Goal: Information Seeking & Learning: Find contact information

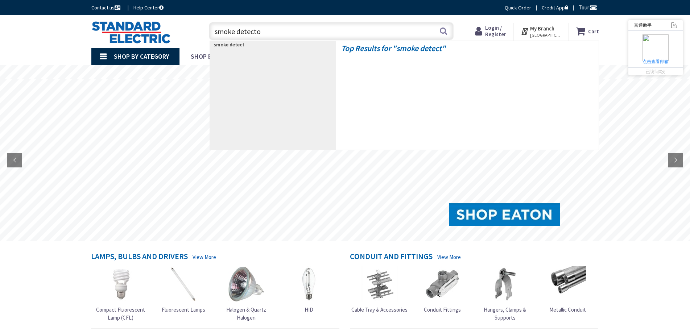
type input "smoke detector"
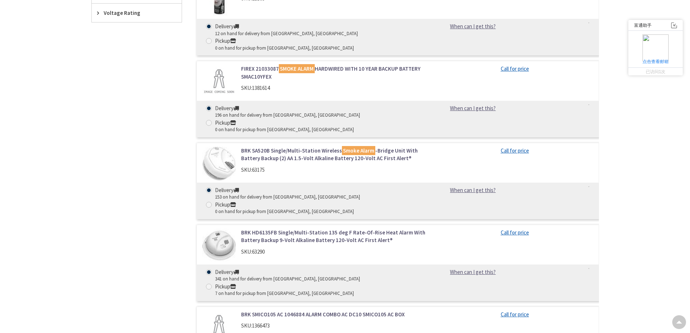
click at [677, 25] on img at bounding box center [674, 25] width 6 height 6
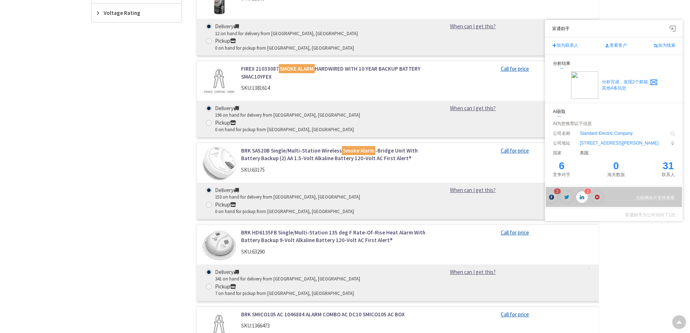
click at [568, 45] on span "加为联系人" at bounding box center [565, 45] width 26 height 6
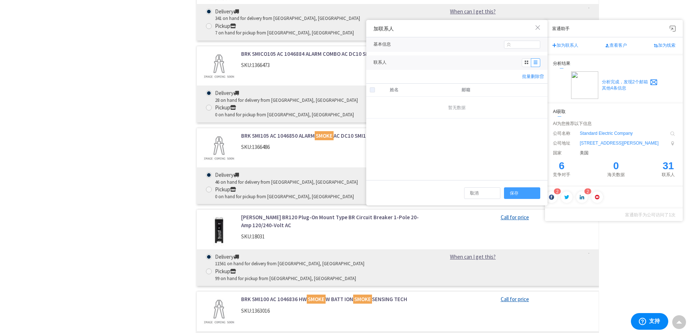
scroll to position [771, 0]
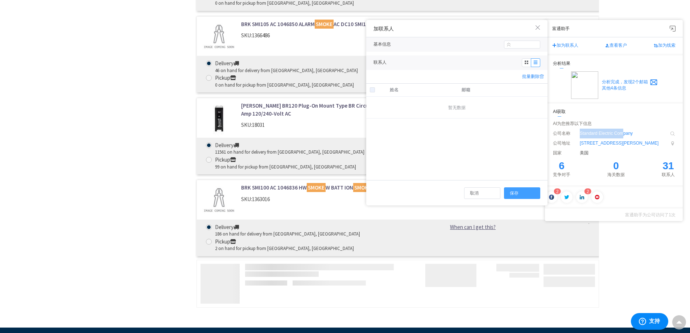
drag, startPoint x: 584, startPoint y: 132, endPoint x: 177, endPoint y: 127, distance: 407.1
click at [643, 133] on li "公司名称 Standard Electric Company" at bounding box center [614, 134] width 122 height 10
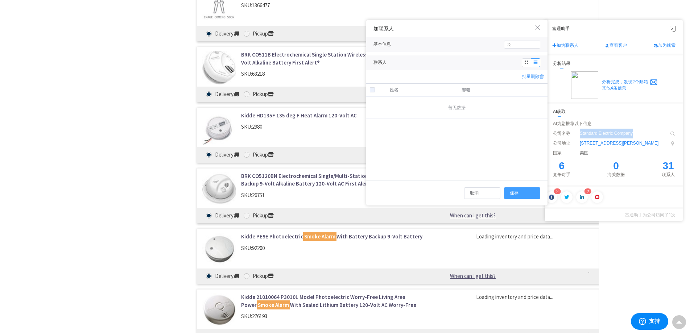
scroll to position [1351, 0]
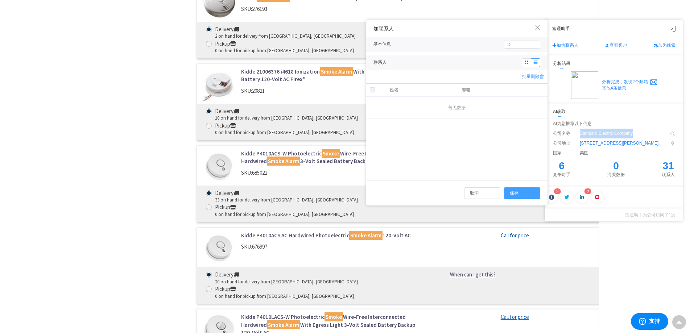
click at [675, 28] on img at bounding box center [672, 29] width 6 height 6
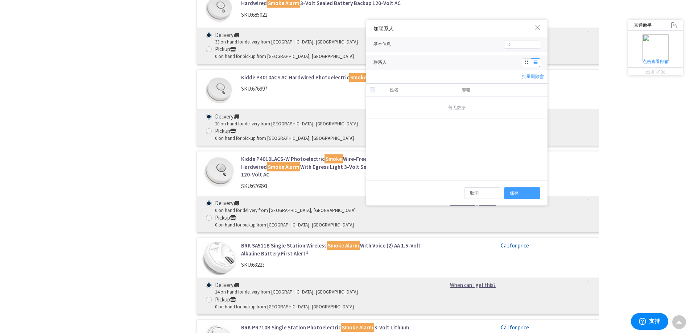
scroll to position [1641, 0]
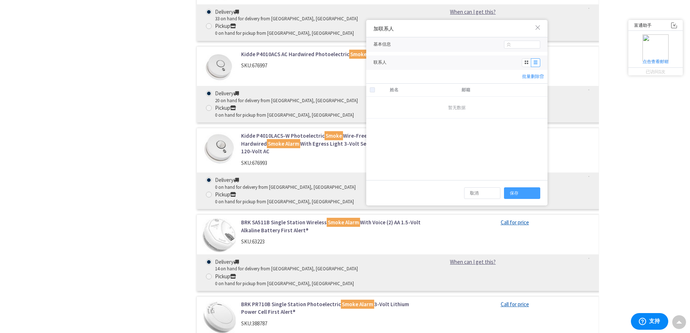
click at [538, 25] on div "加联系人" at bounding box center [456, 28] width 181 height 17
click at [540, 33] on div "加联系人" at bounding box center [456, 28] width 181 height 17
click at [540, 28] on icon at bounding box center [538, 27] width 5 height 5
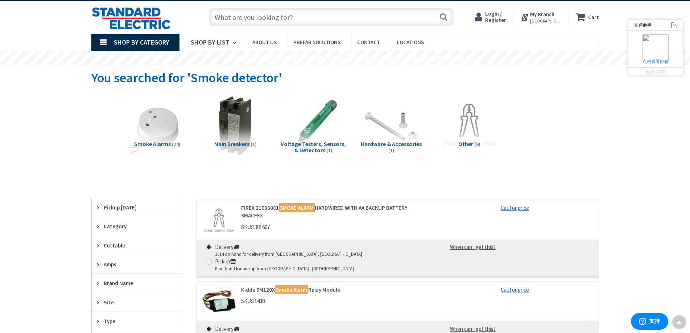
scroll to position [0, 0]
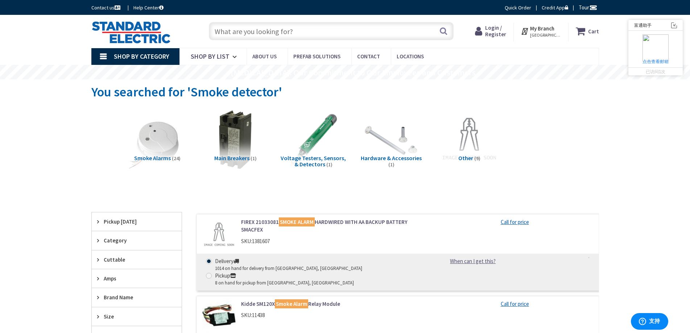
click at [148, 27] on img at bounding box center [130, 32] width 79 height 22
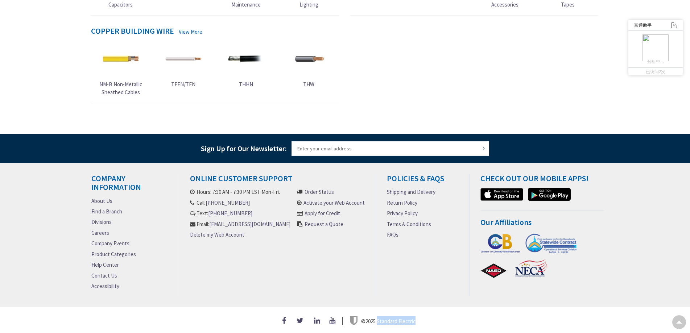
drag, startPoint x: 378, startPoint y: 318, endPoint x: 419, endPoint y: 321, distance: 41.0
click at [419, 321] on div "© 2025 Standard Electric" at bounding box center [344, 320] width 507 height 9
copy span "Standard Electric"
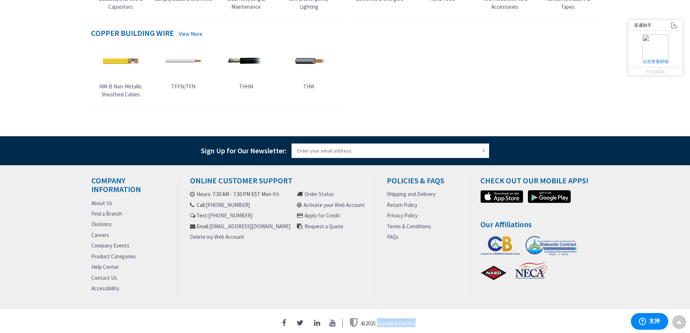
scroll to position [404, 0]
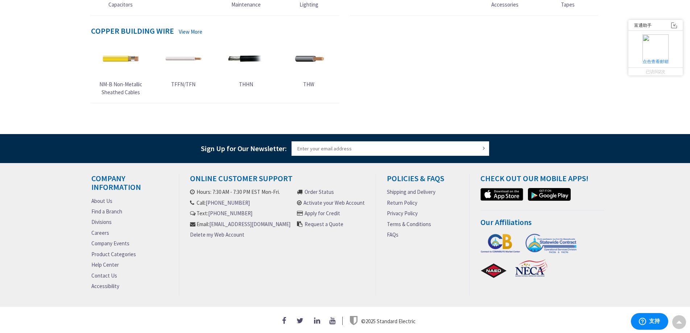
click at [508, 311] on div "© 2025 Standard Electric" at bounding box center [345, 320] width 690 height 26
click at [104, 272] on link "Contact Us" at bounding box center [104, 276] width 26 height 8
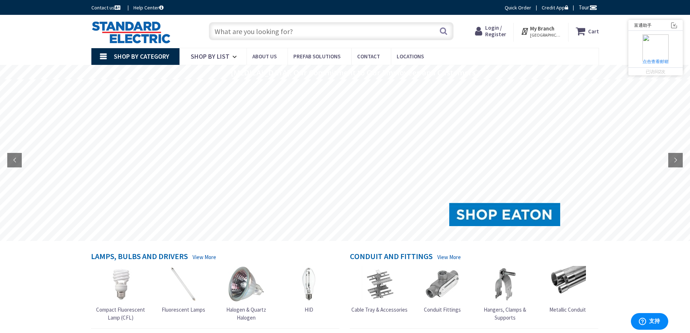
scroll to position [142, 0]
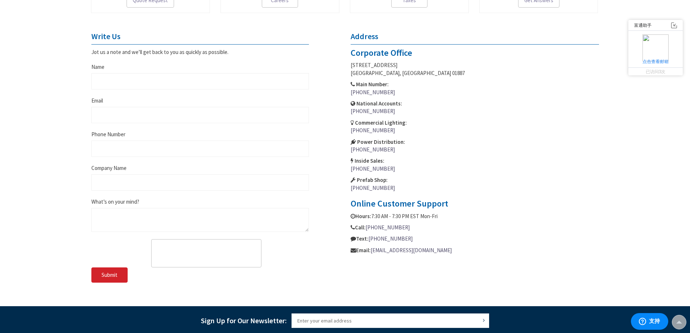
scroll to position [217, 0]
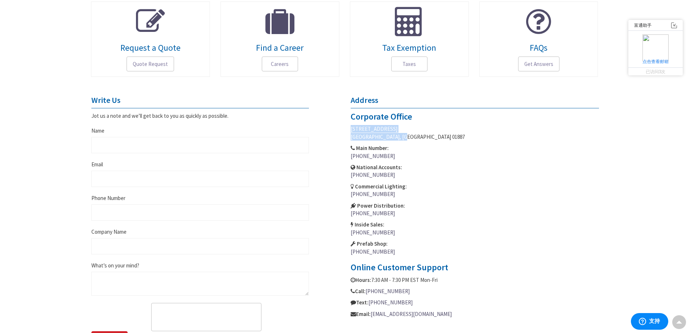
drag, startPoint x: 345, startPoint y: 124, endPoint x: 409, endPoint y: 137, distance: 65.2
click at [409, 137] on div "Address Corporate Office 14 Jewel Drive, Suite 1 Wilmington, MA 01887 Main Numb…" at bounding box center [474, 207] width 259 height 223
copy p "14 Jewel Drive, Suite 1 Wilmington, MA 01887"
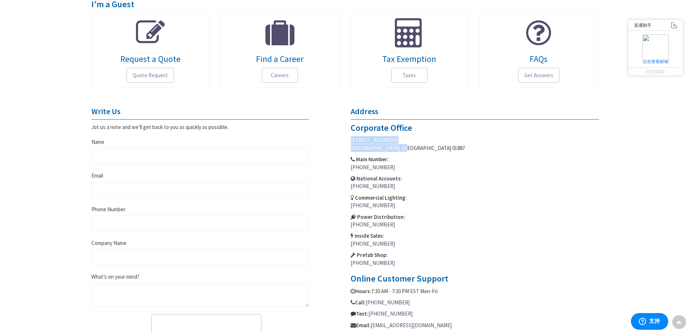
scroll to position [0, 0]
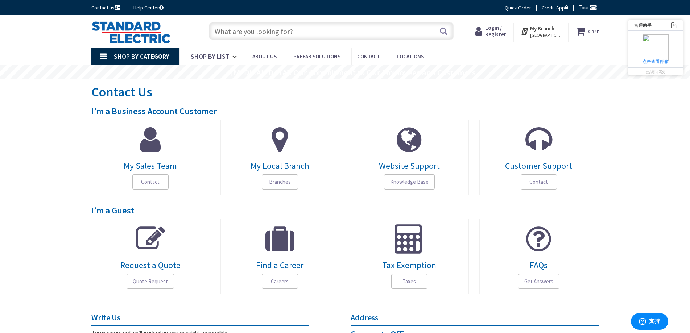
click at [303, 33] on input "text" at bounding box center [331, 31] width 245 height 18
click at [286, 30] on input "text" at bounding box center [331, 31] width 245 height 18
type input "smoke detector"
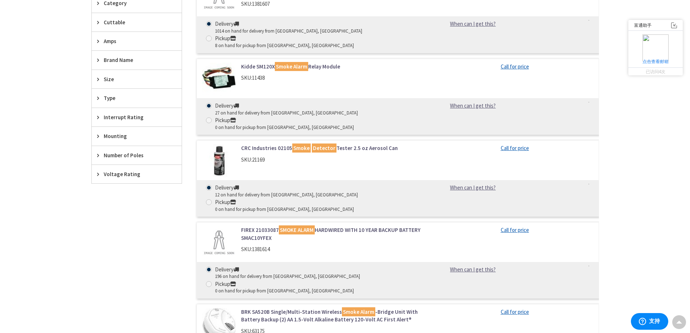
scroll to position [278, 0]
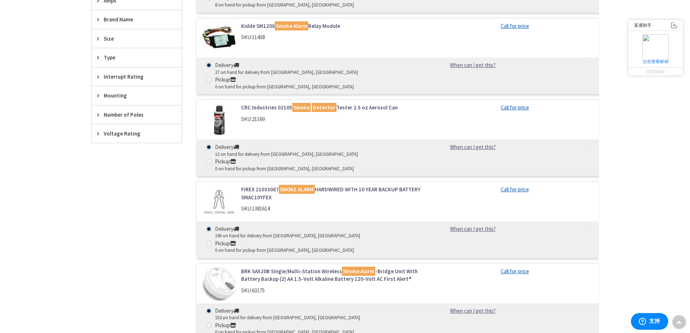
drag, startPoint x: 4, startPoint y: 114, endPoint x: 1, endPoint y: 117, distance: 4.1
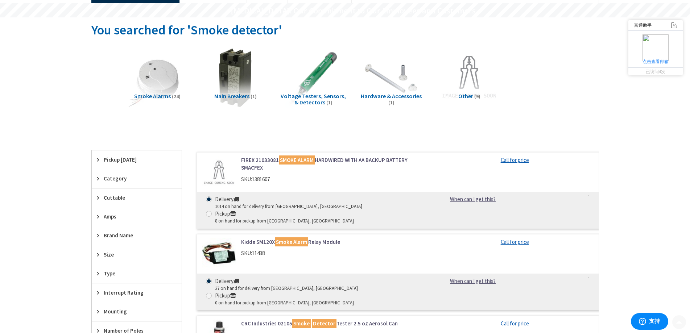
scroll to position [181, 0]
